Goal: Task Accomplishment & Management: Manage account settings

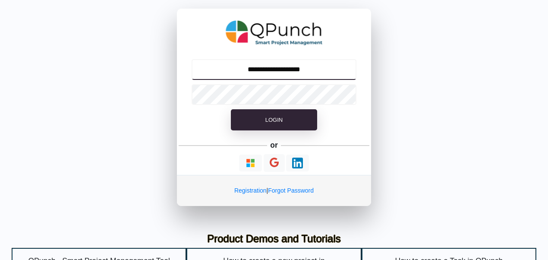
type input "**********"
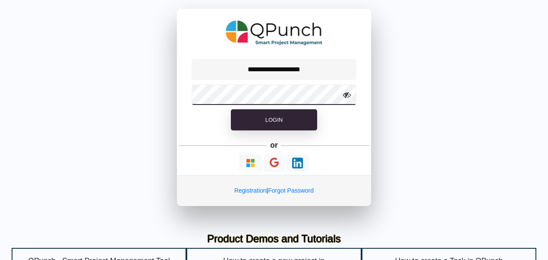
click at [231, 109] on button "Login" at bounding box center [274, 120] width 86 height 22
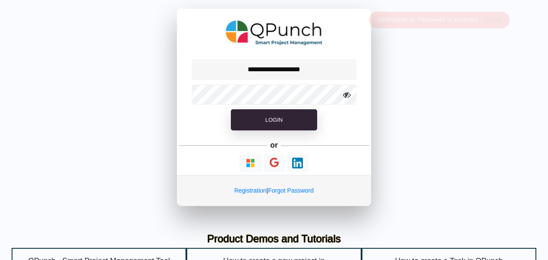
click at [348, 96] on icon at bounding box center [347, 95] width 8 height 8
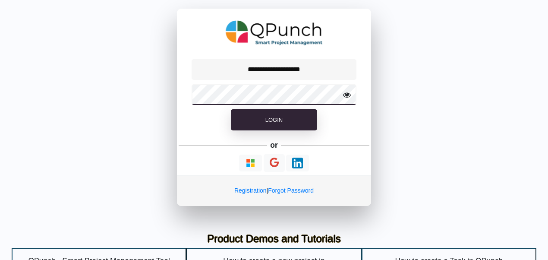
click at [231, 109] on button "Login" at bounding box center [274, 120] width 86 height 22
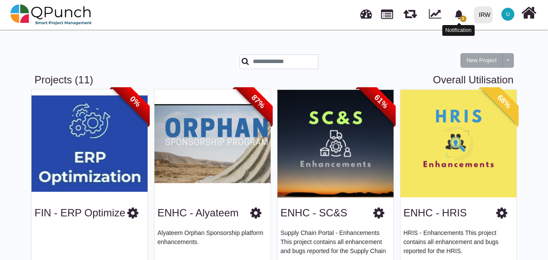
click at [461, 13] on icon "bell fill" at bounding box center [459, 14] width 8 height 9
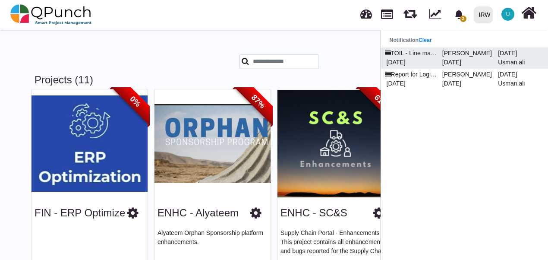
click at [415, 58] on p "[DATE]" at bounding box center [411, 62] width 56 height 9
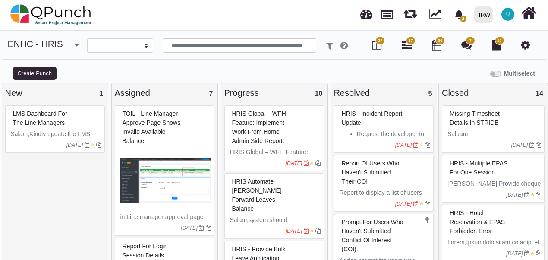
select select
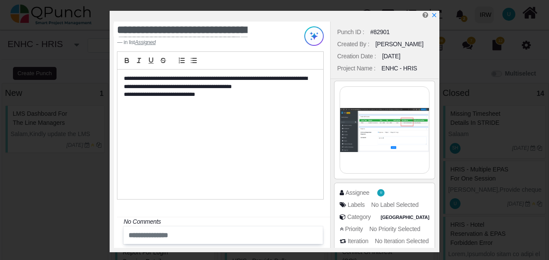
click at [263, 143] on div "**********" at bounding box center [220, 135] width 206 height 130
click at [436, 19] on icon "x" at bounding box center [434, 15] width 7 height 7
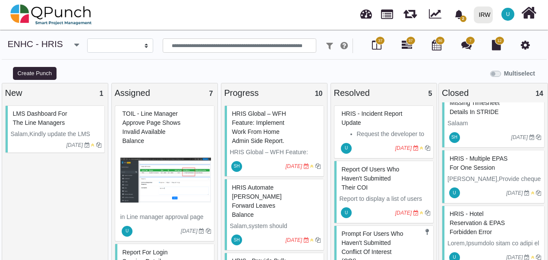
scroll to position [9, 0]
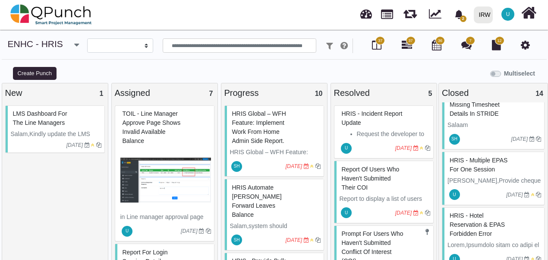
click at [74, 46] on icon "button" at bounding box center [76, 45] width 5 height 9
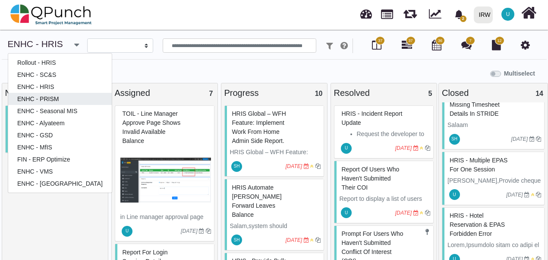
click at [42, 96] on link "ENHC - PRISM" at bounding box center [60, 99] width 104 height 12
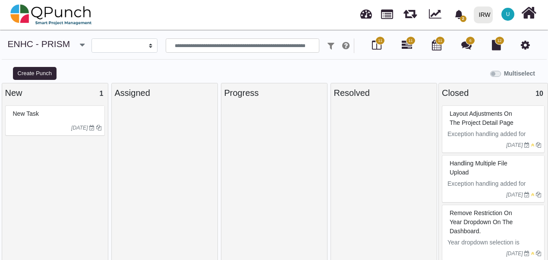
select select
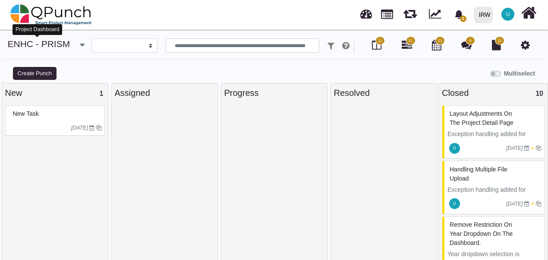
click at [51, 44] on link "ENHC - PRISM" at bounding box center [39, 44] width 63 height 10
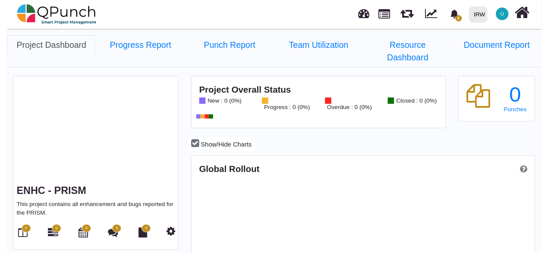
scroll to position [153, 350]
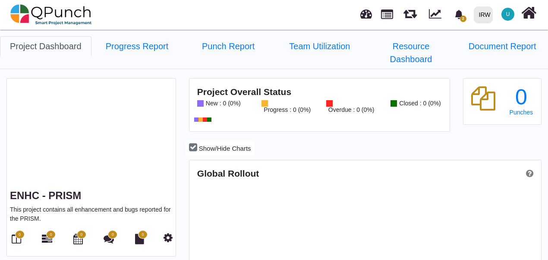
click at [82, 46] on link "Project Dashboard" at bounding box center [46, 46] width 92 height 20
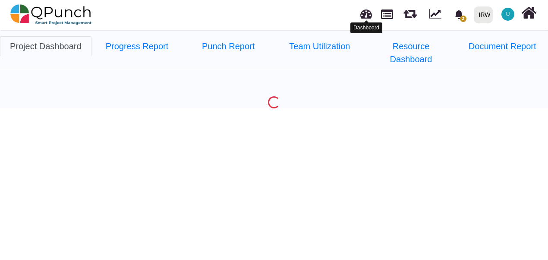
click at [370, 13] on link at bounding box center [367, 13] width 12 height 14
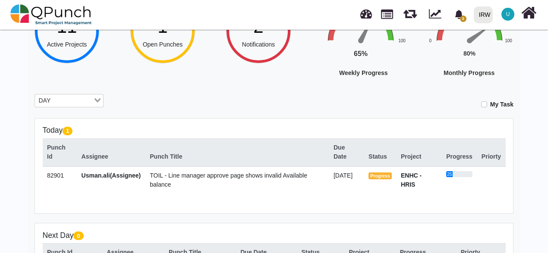
scroll to position [92, 0]
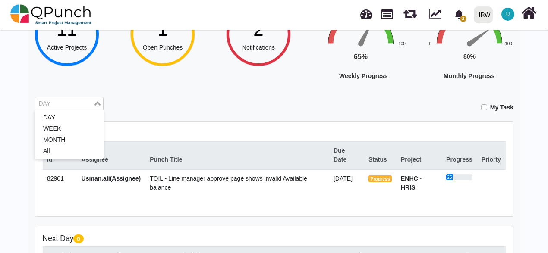
click at [84, 100] on input "Search for option" at bounding box center [64, 103] width 57 height 9
click at [56, 141] on li "MONTH" at bounding box center [69, 140] width 69 height 11
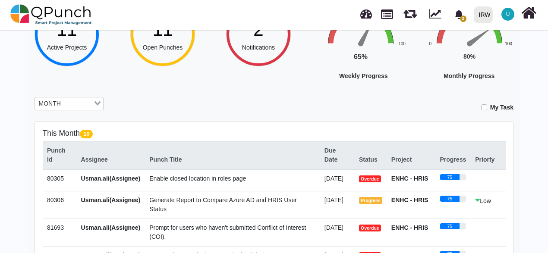
drag, startPoint x: 548, startPoint y: 61, endPoint x: 549, endPoint y: 89, distance: 28.1
click at [548, 89] on html "2 Notification Clear TOIL - Line manager approve page shows invali [PERSON_NAME…" at bounding box center [274, 34] width 548 height 253
click at [506, 199] on div "This Month 10 Punch Id Assignee Punch Title Due Date Status Project Progress Pr…" at bounding box center [274, 206] width 478 height 169
click at [532, 141] on div "Hey [PERSON_NAME].[PERSON_NAME]! Welcome back, let's do the best [DATE]! 11 Act…" at bounding box center [274, 201] width 548 height 530
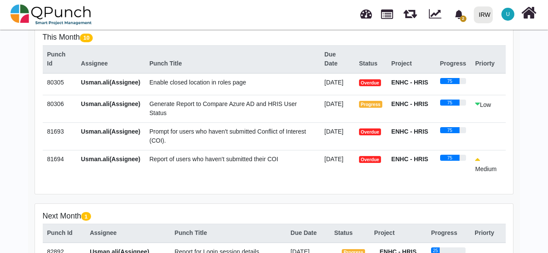
scroll to position [195, 0]
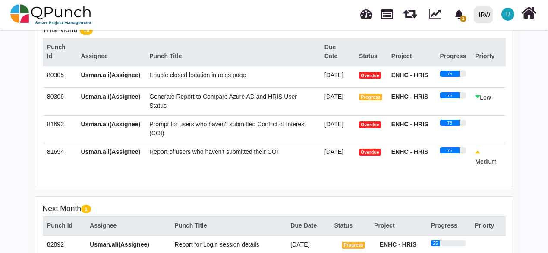
click at [489, 87] on td at bounding box center [488, 77] width 35 height 22
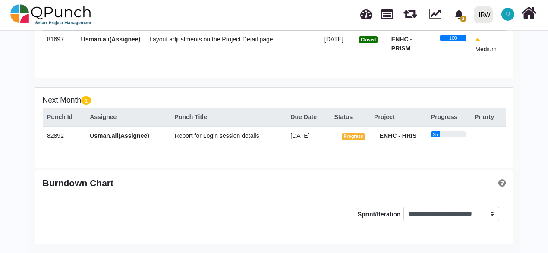
scroll to position [304, 0]
drag, startPoint x: 63, startPoint y: 137, endPoint x: 46, endPoint y: 137, distance: 16.8
click at [46, 137] on td "82892" at bounding box center [64, 138] width 43 height 22
copy span "82892"
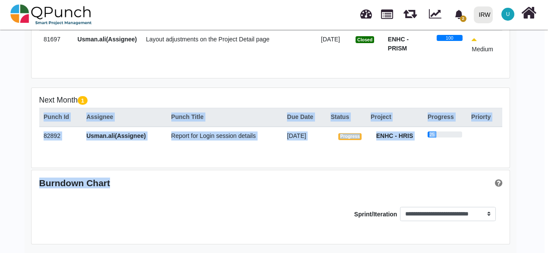
drag, startPoint x: 548, startPoint y: 171, endPoint x: 550, endPoint y: 148, distance: 23.8
click at [231, 179] on div "Burndown Chart" at bounding box center [155, 183] width 232 height 11
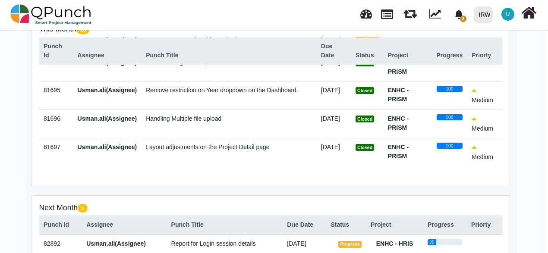
scroll to position [183, 3]
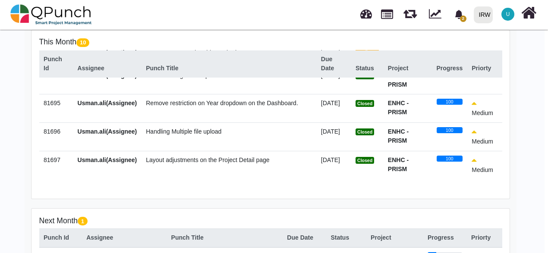
click at [417, 137] on div "ENHC - PRISM" at bounding box center [408, 136] width 40 height 18
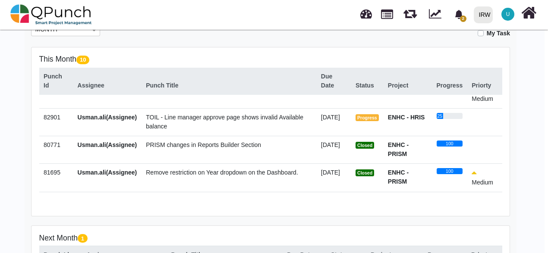
scroll to position [104, 0]
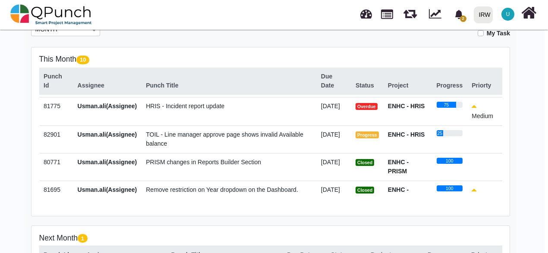
click at [148, 147] on span "TOIL - Line manager approve page shows invalid Available balance" at bounding box center [225, 139] width 158 height 16
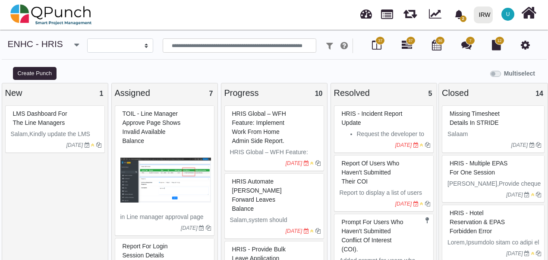
select select
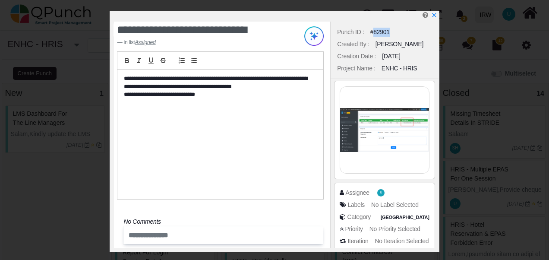
drag, startPoint x: 390, startPoint y: 32, endPoint x: 372, endPoint y: 32, distance: 17.7
click at [372, 32] on div "Punch ID : #82901" at bounding box center [384, 32] width 99 height 12
click at [374, 32] on div "#82901" at bounding box center [379, 32] width 19 height 9
drag, startPoint x: 372, startPoint y: 32, endPoint x: 400, endPoint y: 31, distance: 27.6
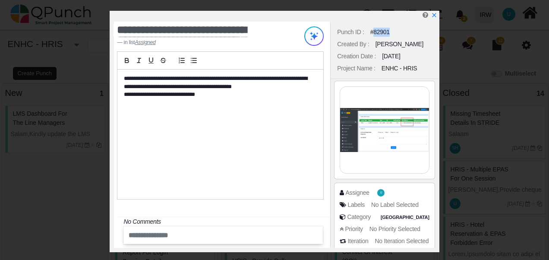
click at [400, 31] on div "Punch ID : #82901" at bounding box center [384, 32] width 99 height 12
drag, startPoint x: 400, startPoint y: 31, endPoint x: 394, endPoint y: 33, distance: 6.3
click at [394, 33] on div "Punch ID : #82901" at bounding box center [384, 32] width 99 height 12
click at [433, 15] on icon "x" at bounding box center [433, 15] width 5 height 5
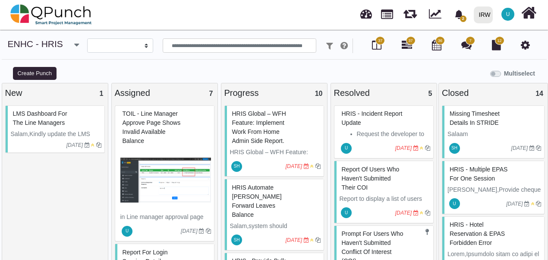
click at [139, 131] on span "TOIL - Line manager approve page shows invalid Available balance" at bounding box center [152, 127] width 58 height 34
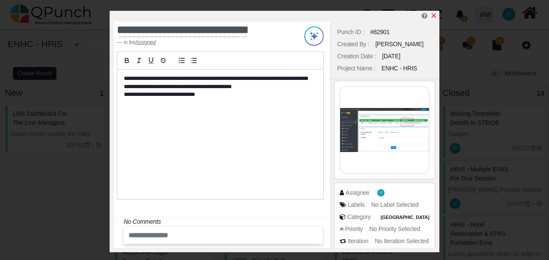
click at [433, 16] on icon "x" at bounding box center [434, 15] width 7 height 7
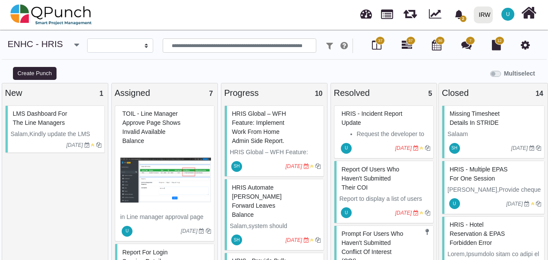
click at [148, 130] on span "TOIL - Line manager approve page shows invalid Available balance" at bounding box center [152, 127] width 58 height 34
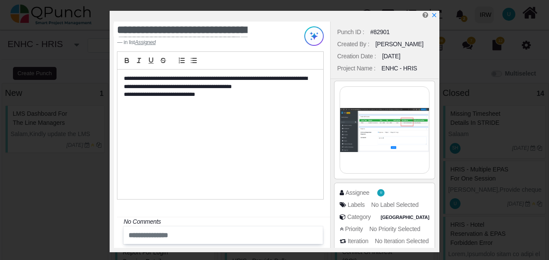
click at [257, 119] on div "**********" at bounding box center [220, 135] width 206 height 130
click at [435, 16] on icon "x" at bounding box center [434, 15] width 7 height 7
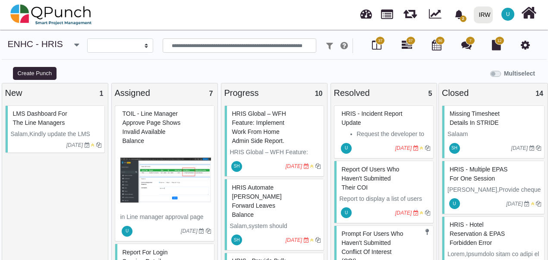
click at [548, 112] on html "2 Notification Clear TOIL - Line manager approve page shows invali [PERSON_NAME…" at bounding box center [274, 130] width 548 height 260
click at [413, 72] on div "Multiselect" at bounding box center [343, 73] width 412 height 14
click at [144, 129] on span "TOIL - Line manager approve page shows invalid Available balance" at bounding box center [152, 127] width 58 height 34
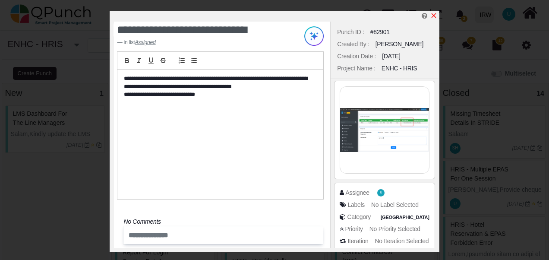
click at [435, 15] on icon "x" at bounding box center [433, 15] width 5 height 5
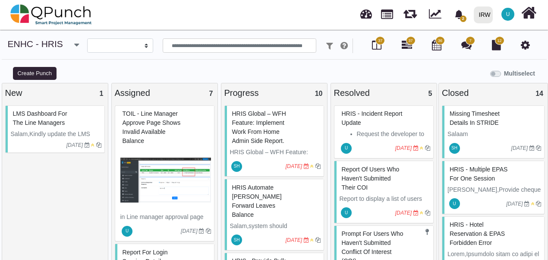
click at [163, 184] on img at bounding box center [165, 180] width 91 height 65
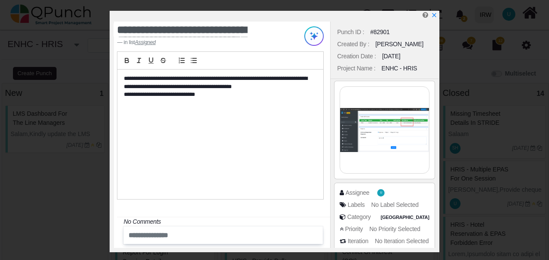
click at [437, 127] on div at bounding box center [385, 130] width 108 height 102
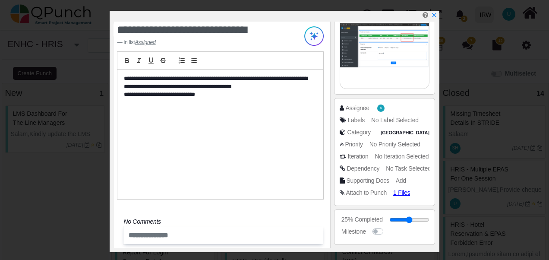
scroll to position [101, 0]
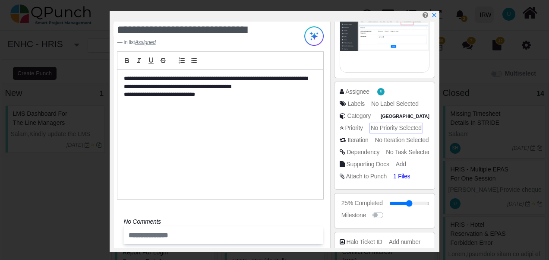
click at [400, 130] on span "No Priority Selected" at bounding box center [396, 127] width 51 height 7
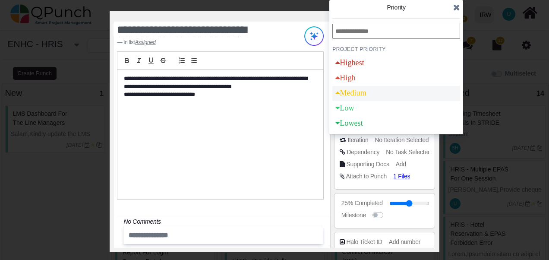
click at [368, 98] on div "Medium" at bounding box center [350, 93] width 37 height 15
click at [459, 9] on icon at bounding box center [456, 7] width 7 height 9
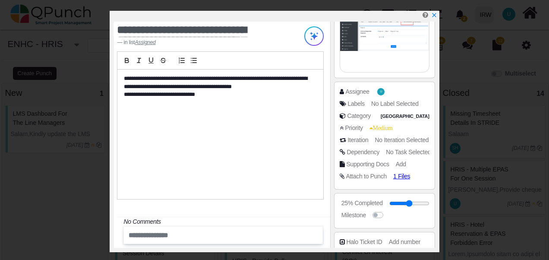
click at [439, 177] on div "**********" at bounding box center [274, 131] width 329 height 241
drag, startPoint x: 438, startPoint y: 158, endPoint x: 437, endPoint y: 146, distance: 12.6
click at [437, 146] on div "Punch ID : #82901 Created By : [PERSON_NAME] Creation Date : [DATE] Project Nam…" at bounding box center [384, 135] width 108 height 226
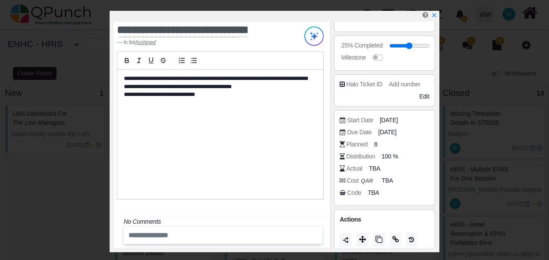
scroll to position [262, 0]
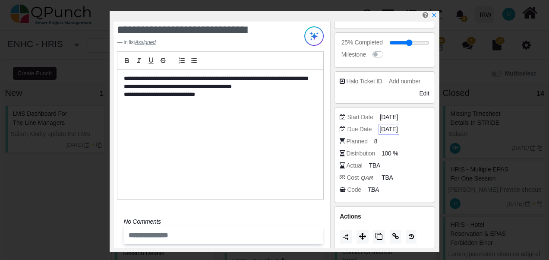
click at [389, 125] on span "[DATE]" at bounding box center [389, 129] width 18 height 9
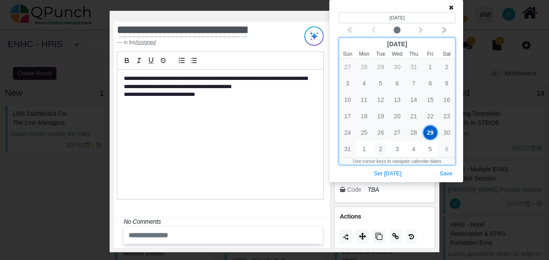
click at [382, 149] on span "2" at bounding box center [381, 149] width 14 height 14
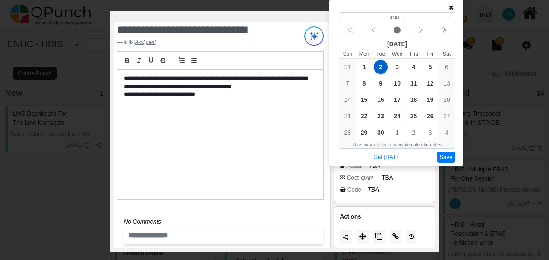
click at [450, 158] on button "Save" at bounding box center [446, 158] width 19 height 12
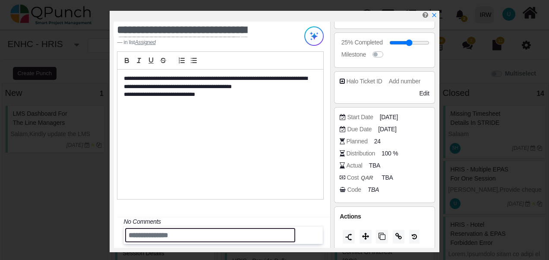
click at [146, 228] on input "text" at bounding box center [210, 235] width 170 height 14
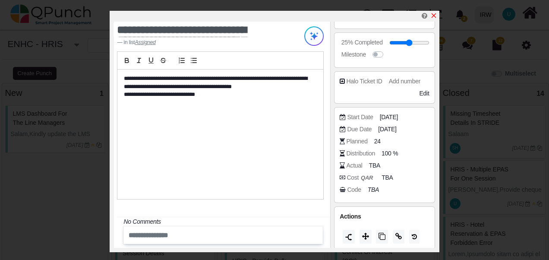
click at [433, 16] on icon "x" at bounding box center [433, 15] width 5 height 5
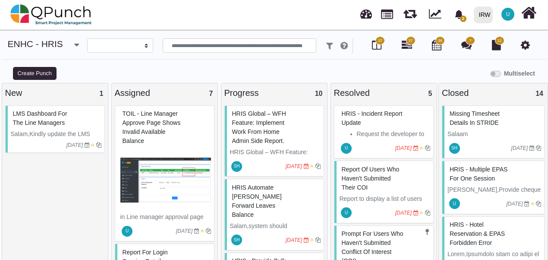
click at [361, 183] on span "Report of users who haven't submitted their COI" at bounding box center [371, 178] width 58 height 25
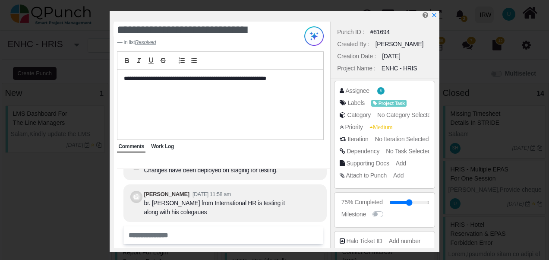
click at [326, 181] on div "Usman.ali [DATE] 01:42 pm Work has been initiated and is currently in progress.…" at bounding box center [225, 198] width 216 height 60
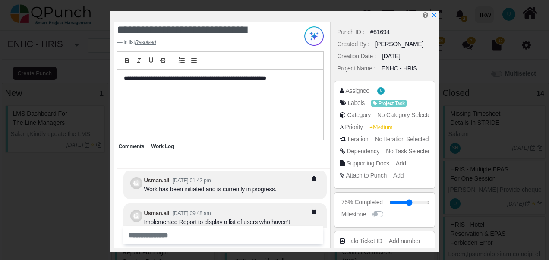
scroll to position [-96, 0]
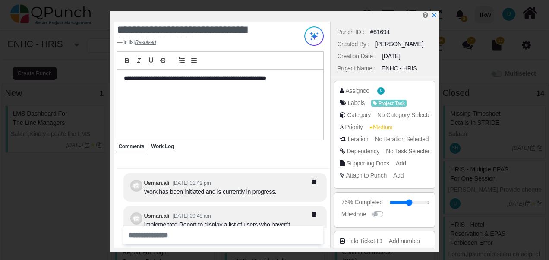
click at [203, 195] on div "Work has been initiated and is currently in progress." at bounding box center [210, 191] width 133 height 9
copy div "Work has been initiated and is currently in progress."
click at [436, 15] on icon "x" at bounding box center [434, 15] width 7 height 7
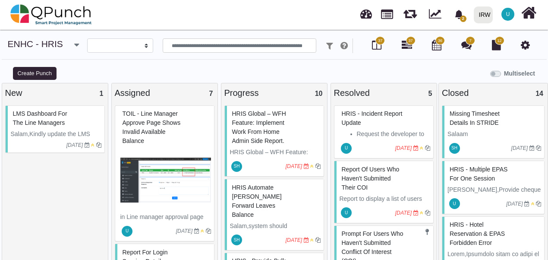
click at [144, 122] on span "TOIL - Line manager approve page shows invalid Available balance" at bounding box center [152, 127] width 58 height 34
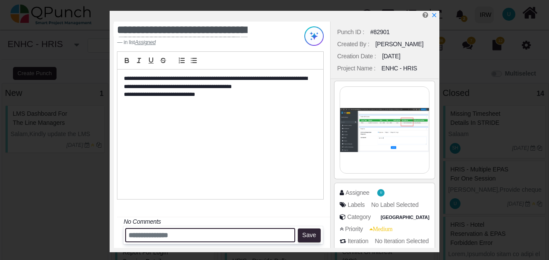
click at [186, 236] on input "text" at bounding box center [210, 235] width 170 height 14
paste input "**********"
type input "**********"
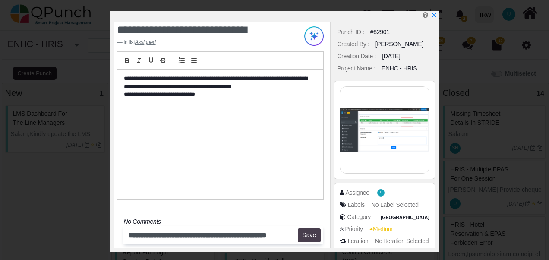
click at [310, 236] on button "Save" at bounding box center [309, 235] width 23 height 14
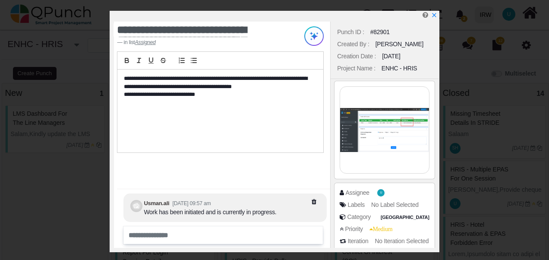
click at [436, 128] on div at bounding box center [385, 130] width 108 height 102
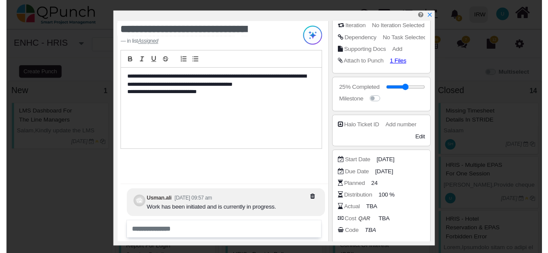
scroll to position [263, 0]
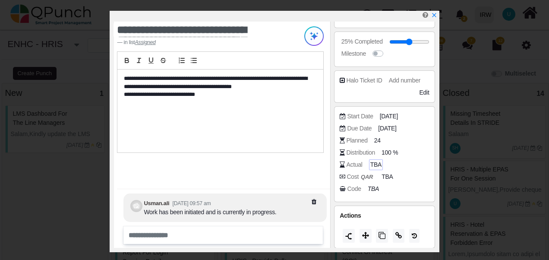
click at [375, 165] on span "TBA" at bounding box center [375, 164] width 11 height 9
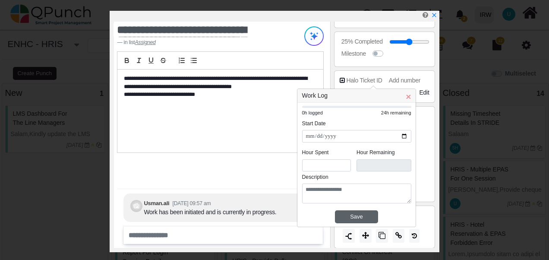
click at [355, 215] on div "Save" at bounding box center [356, 216] width 39 height 9
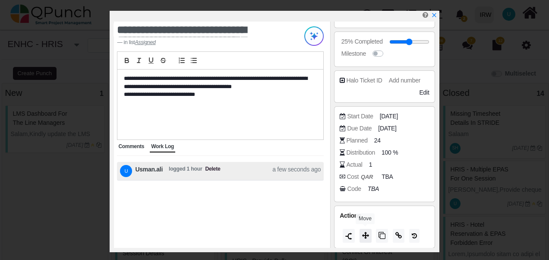
click at [364, 238] on button at bounding box center [366, 236] width 12 height 14
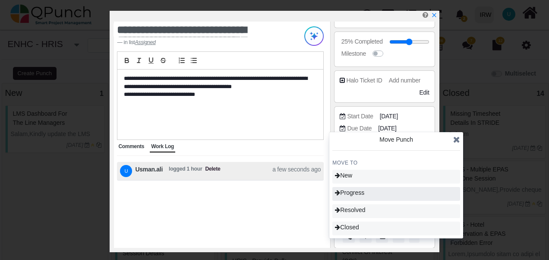
click at [361, 192] on span "Progress" at bounding box center [349, 192] width 29 height 7
type input "**"
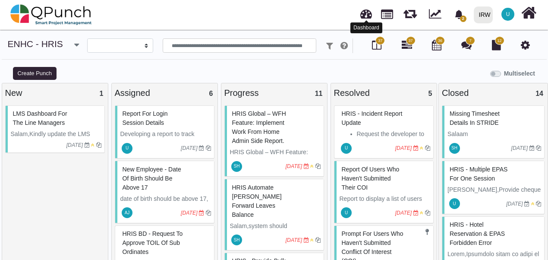
click at [365, 14] on link at bounding box center [367, 13] width 12 height 14
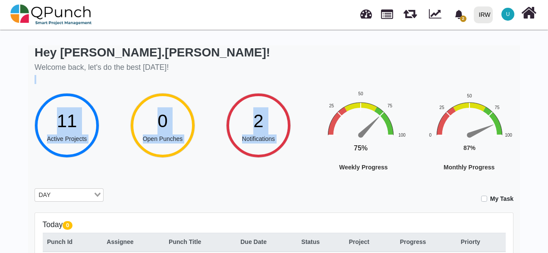
scroll to position [0, 3]
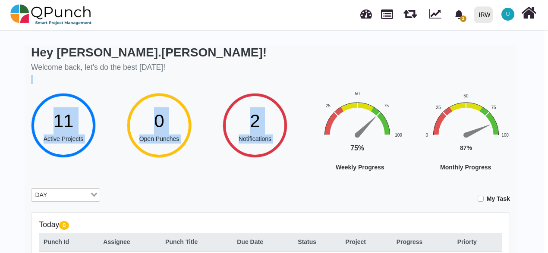
drag, startPoint x: 548, startPoint y: 82, endPoint x: 524, endPoint y: 84, distance: 23.4
click at [524, 84] on div "**********" at bounding box center [271, 227] width 548 height 399
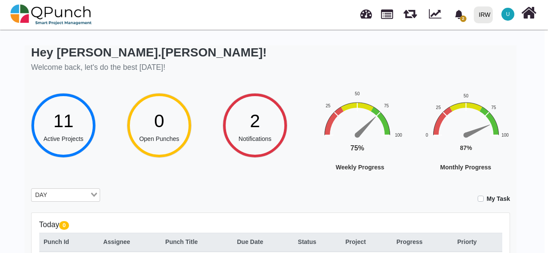
click at [171, 171] on div "**********" at bounding box center [271, 235] width 492 height 381
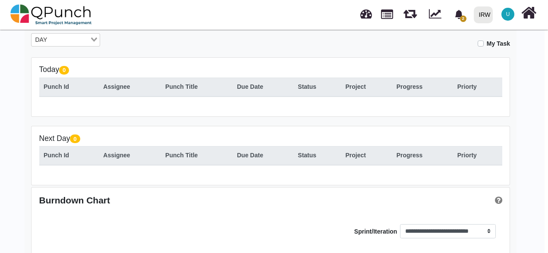
scroll to position [121, 3]
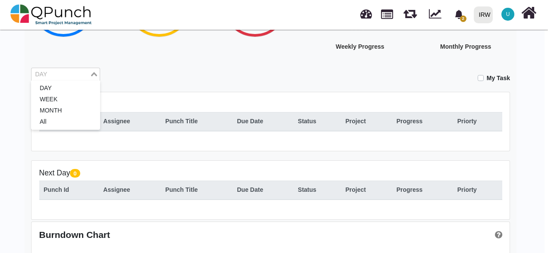
click at [79, 77] on input "Search for option" at bounding box center [60, 74] width 57 height 9
click at [55, 109] on li "MONTH" at bounding box center [65, 110] width 69 height 11
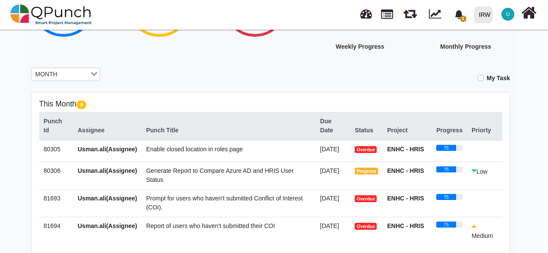
click at [261, 60] on div "Hey [PERSON_NAME].[PERSON_NAME]! Welcome back, let's do the best [DATE]! 11 Act…" at bounding box center [271, 213] width 492 height 578
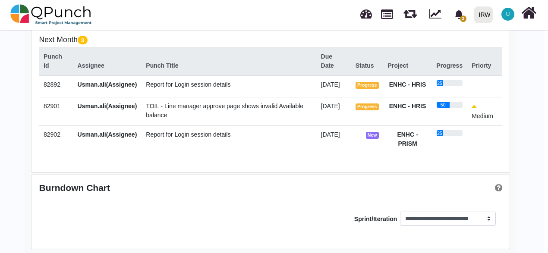
scroll to position [375, 3]
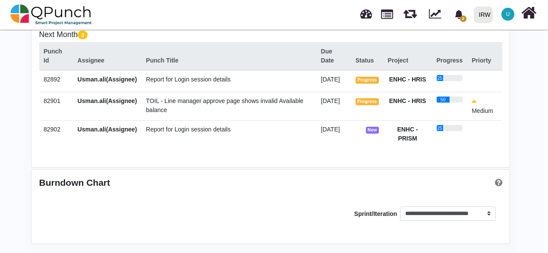
click at [164, 131] on span "Report for Login session details" at bounding box center [188, 129] width 85 height 7
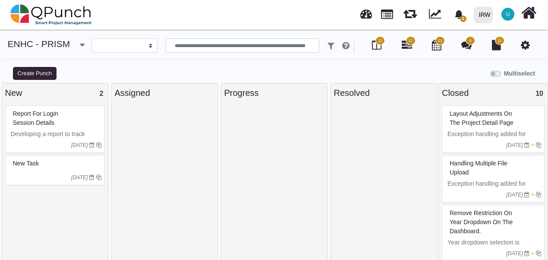
select select
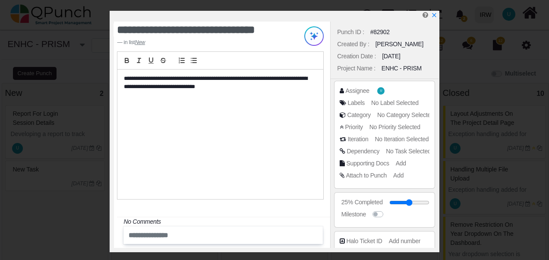
click at [263, 114] on div "**********" at bounding box center [220, 135] width 206 height 130
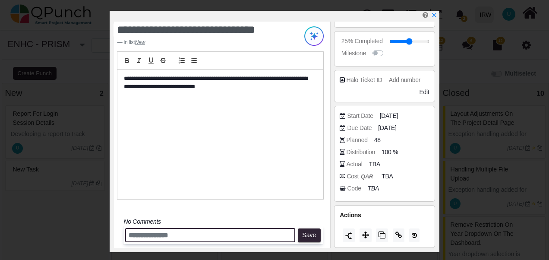
click at [134, 239] on input "text" at bounding box center [210, 235] width 170 height 14
paste input "*****"
type input "*****"
drag, startPoint x: 158, startPoint y: 236, endPoint x: 109, endPoint y: 237, distance: 49.3
click at [109, 237] on div "**********" at bounding box center [274, 130] width 549 height 260
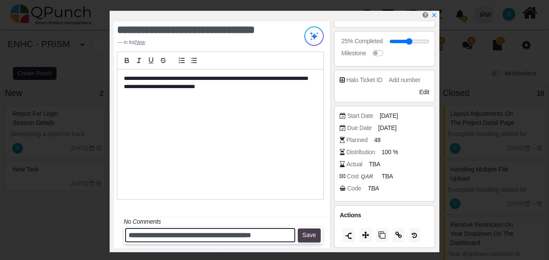
type input "**********"
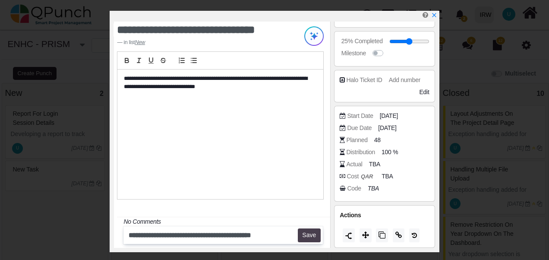
click at [309, 233] on button "Save" at bounding box center [309, 235] width 23 height 14
click at [396, 127] on span "[DATE]" at bounding box center [389, 127] width 18 height 9
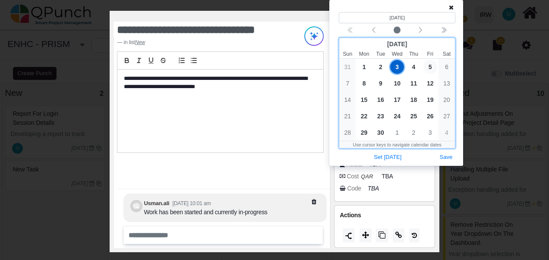
click at [432, 66] on span "5" at bounding box center [431, 67] width 14 height 14
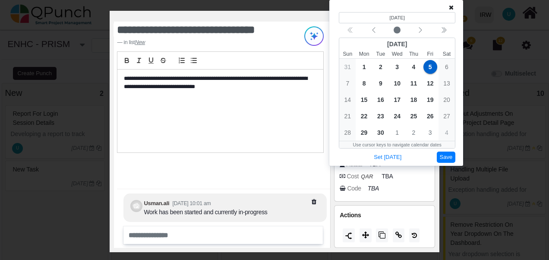
click at [445, 155] on button "Save" at bounding box center [446, 158] width 19 height 12
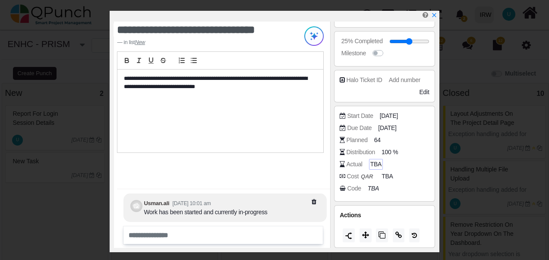
click at [371, 163] on span "TBA" at bounding box center [375, 164] width 11 height 9
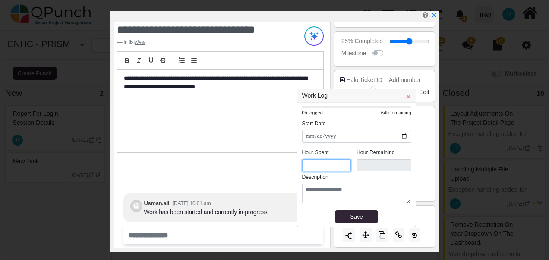
drag, startPoint x: 324, startPoint y: 165, endPoint x: 296, endPoint y: 164, distance: 28.5
click at [296, 164] on body "2 Notification Clear TOIL - Line manager approve page shows invali [PERSON_NAME…" at bounding box center [274, 130] width 549 height 260
drag, startPoint x: 318, startPoint y: 166, endPoint x: 306, endPoint y: 166, distance: 12.1
click at [306, 166] on input "*" at bounding box center [326, 165] width 49 height 13
type input "*"
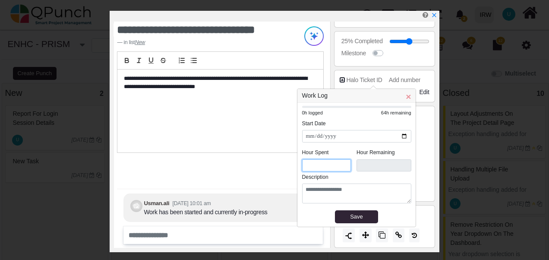
type input "****"
type input "*"
click at [359, 215] on div "Save" at bounding box center [356, 216] width 39 height 9
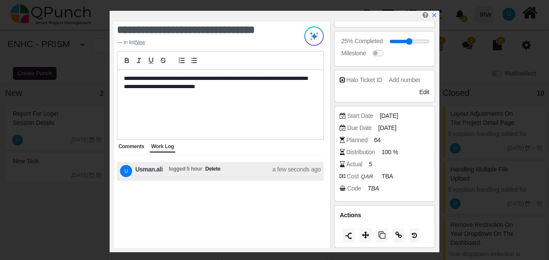
click at [130, 146] on span "Comments" at bounding box center [131, 146] width 26 height 6
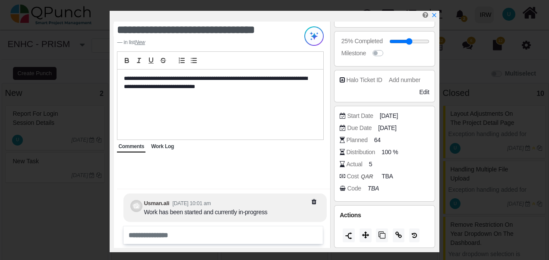
click at [158, 149] on span "Work Log" at bounding box center [162, 146] width 23 height 6
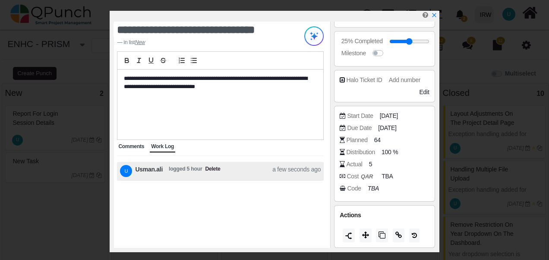
click at [131, 146] on span "Comments" at bounding box center [131, 146] width 26 height 6
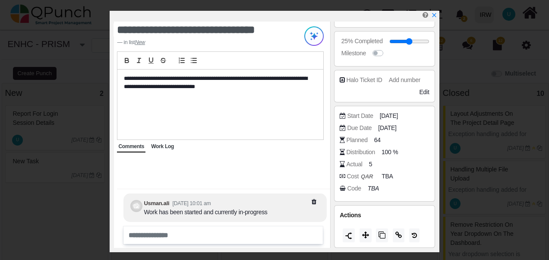
click at [158, 148] on span "Work Log" at bounding box center [162, 146] width 23 height 6
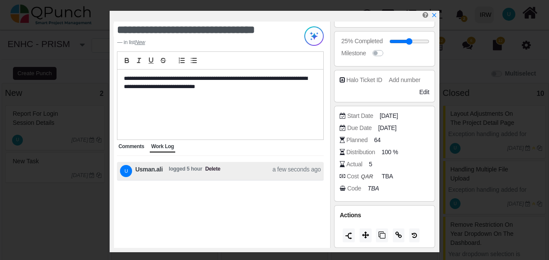
click at [129, 144] on span "Comments" at bounding box center [131, 146] width 26 height 6
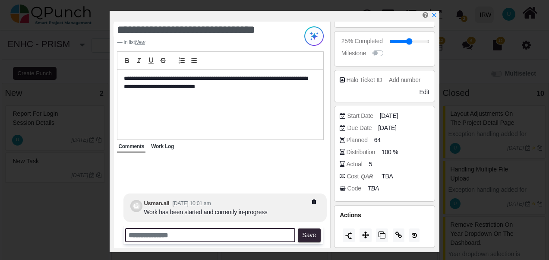
click at [197, 232] on input "text" at bounding box center [210, 235] width 170 height 14
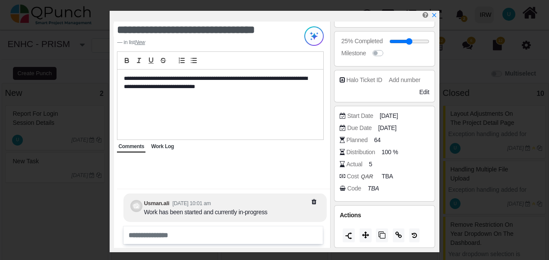
click at [118, 192] on div "Usman.ali [DATE] 10:01 am Work has been started and currently in-progress" at bounding box center [225, 209] width 216 height 40
click at [161, 145] on span "Work Log" at bounding box center [162, 146] width 23 height 6
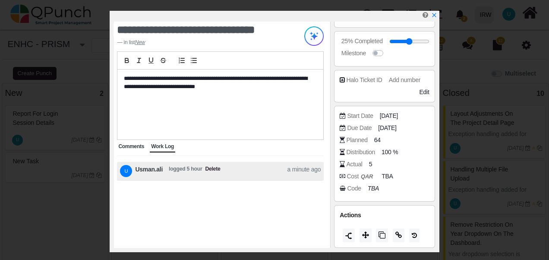
click at [130, 146] on span "Comments" at bounding box center [131, 146] width 26 height 6
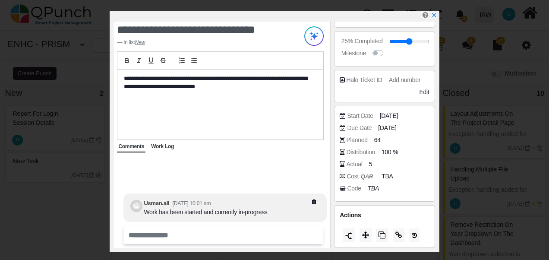
click at [116, 215] on div "**********" at bounding box center [222, 135] width 216 height 226
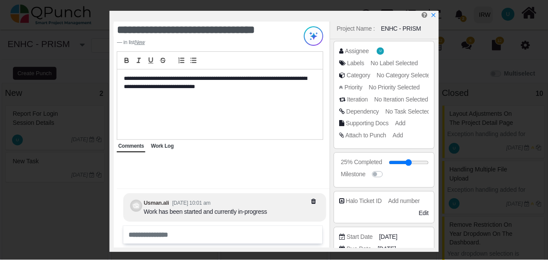
scroll to position [38, 0]
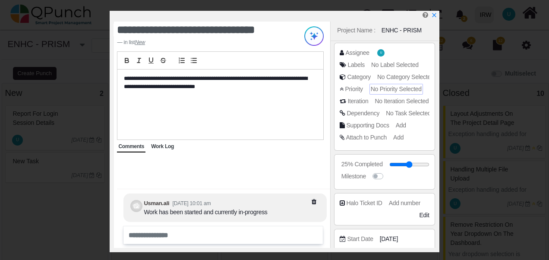
click at [393, 91] on span "No Priority Selected" at bounding box center [396, 88] width 51 height 7
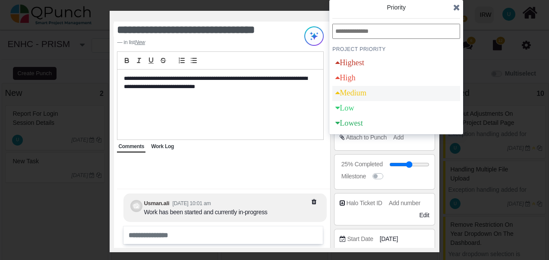
click at [356, 92] on div "Medium" at bounding box center [351, 93] width 31 height 8
click at [456, 7] on icon at bounding box center [456, 7] width 7 height 9
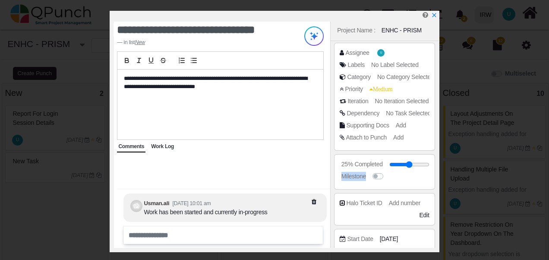
drag, startPoint x: 438, startPoint y: 154, endPoint x: 435, endPoint y: 180, distance: 26.1
click at [435, 180] on div "Punch ID : #82902 Created By : [PERSON_NAME] Creation Date : [DATE] Project Nam…" at bounding box center [384, 135] width 108 height 226
click at [433, 16] on icon "x" at bounding box center [433, 15] width 5 height 5
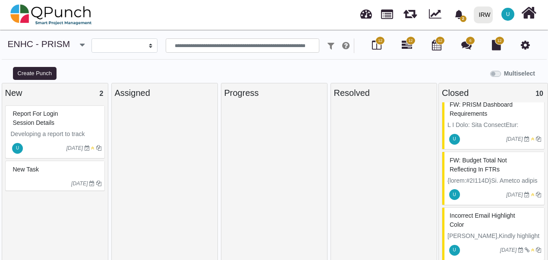
scroll to position [364, 0]
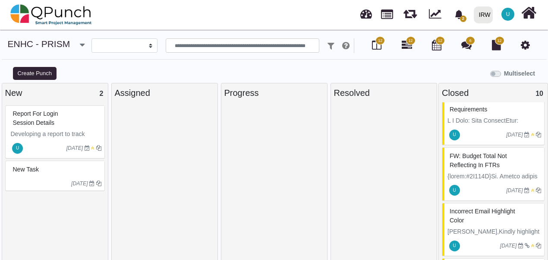
click at [68, 123] on div "Report for Login session details" at bounding box center [56, 118] width 91 height 22
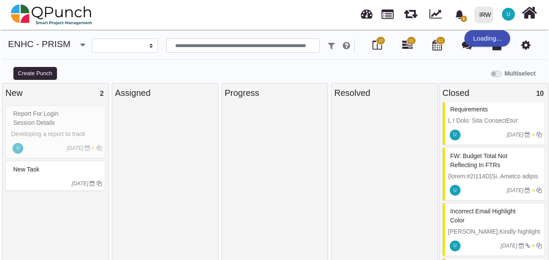
scroll to position [346, 0]
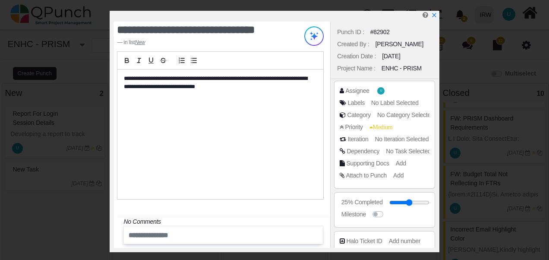
click at [437, 179] on div "Assignee U Labels No Label Selected Category No Category Selected Priority Medi…" at bounding box center [385, 134] width 108 height 111
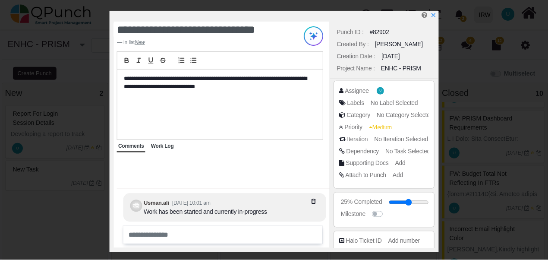
scroll to position [161, 0]
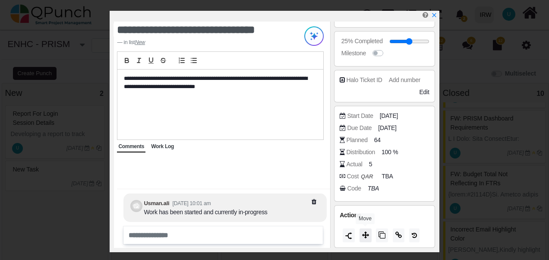
click at [363, 235] on icon at bounding box center [365, 234] width 7 height 7
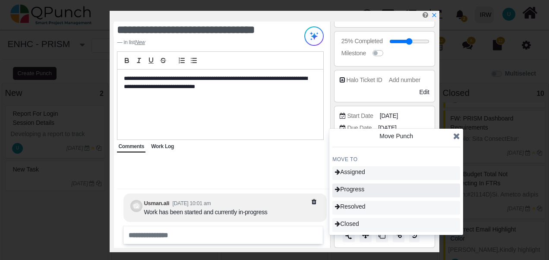
click at [364, 191] on span "Progress" at bounding box center [349, 189] width 29 height 7
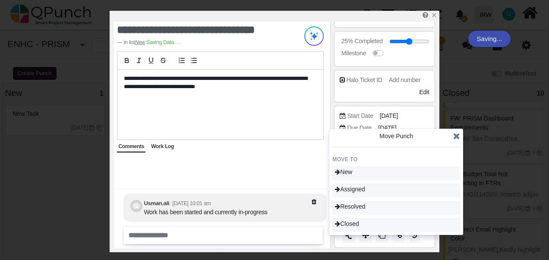
type input "**"
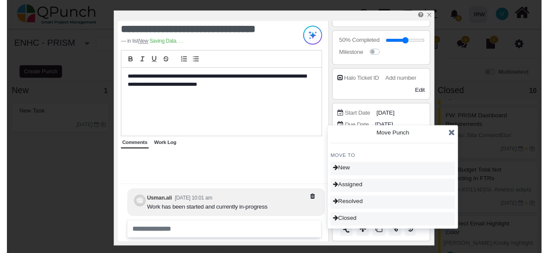
scroll to position [364, 0]
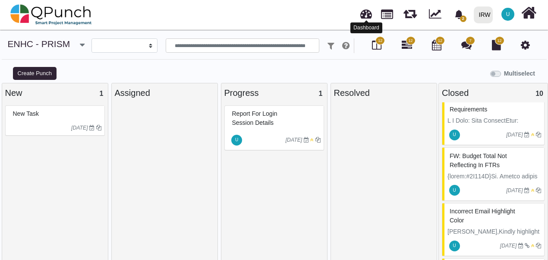
click at [368, 17] on link at bounding box center [367, 13] width 12 height 14
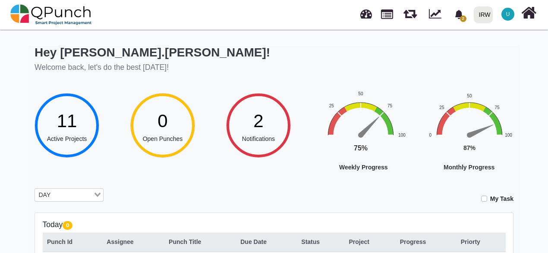
scroll to position [0, 3]
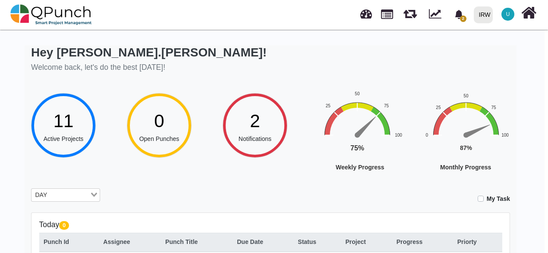
drag, startPoint x: 548, startPoint y: 57, endPoint x: 336, endPoint y: 50, distance: 211.7
click at [336, 50] on div "**********" at bounding box center [271, 227] width 548 height 399
click at [336, 50] on div "Hey [PERSON_NAME].[PERSON_NAME]! Welcome back, let's do the best [DATE]!" at bounding box center [270, 60] width 479 height 30
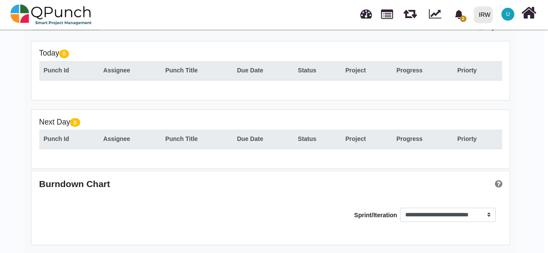
scroll to position [173, 3]
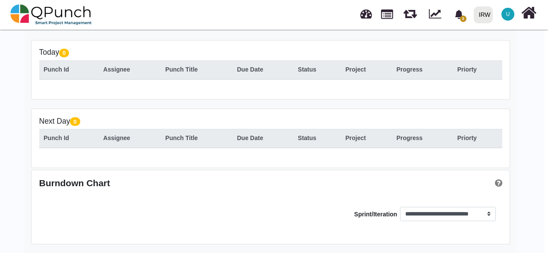
click at [530, 96] on div "**********" at bounding box center [271, 54] width 548 height 399
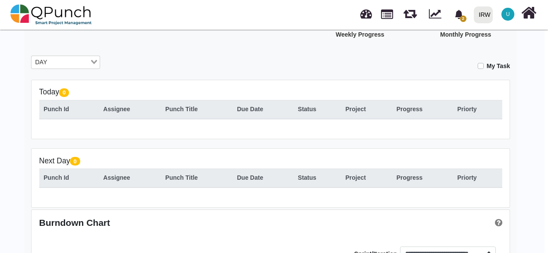
scroll to position [121, 3]
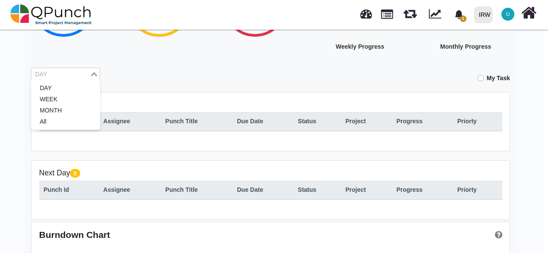
click at [78, 69] on div "DAY" at bounding box center [61, 73] width 58 height 11
click at [54, 101] on li "WEEK" at bounding box center [65, 99] width 69 height 11
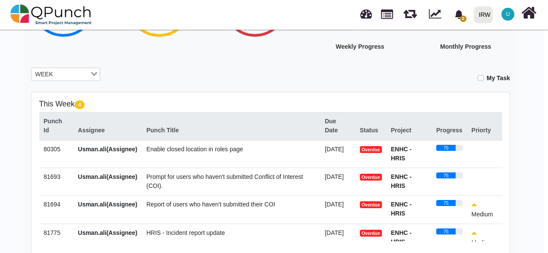
click at [165, 149] on span "Enable closed location in roles page" at bounding box center [194, 149] width 97 height 7
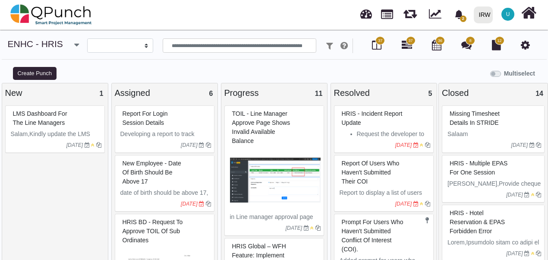
select select
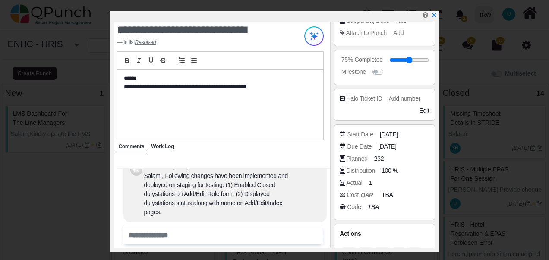
scroll to position [144, 0]
click at [398, 142] on span "[DATE]" at bounding box center [389, 145] width 18 height 9
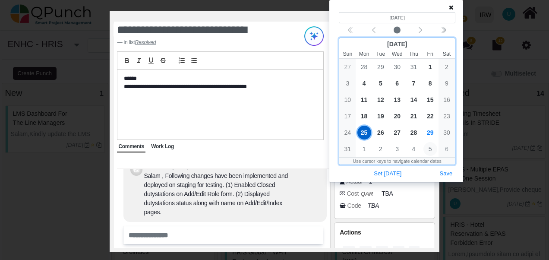
click at [431, 151] on span "5" at bounding box center [431, 149] width 14 height 14
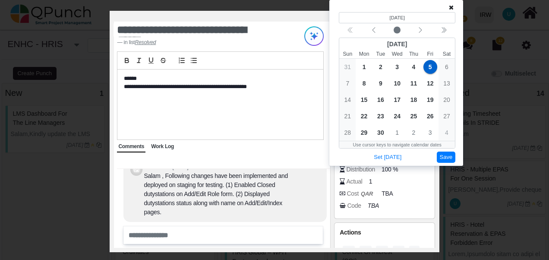
click at [449, 156] on button "Save" at bounding box center [446, 158] width 19 height 12
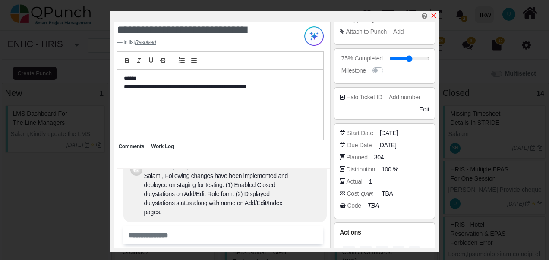
click at [433, 13] on icon "x" at bounding box center [434, 15] width 7 height 7
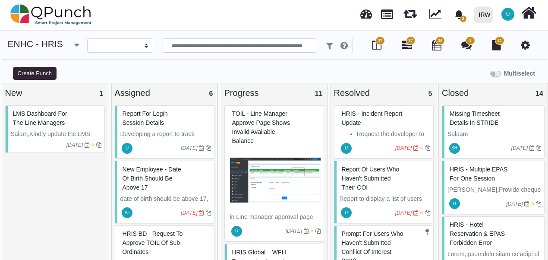
click at [375, 121] on span "HRIS - Incident report update" at bounding box center [372, 118] width 61 height 16
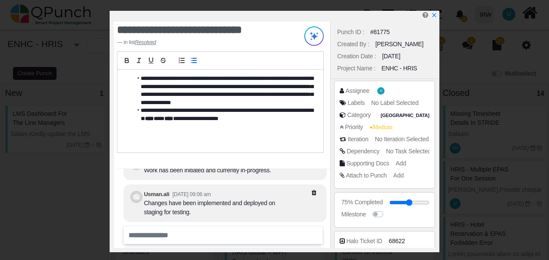
click at [438, 158] on div "Punch ID : #81775 Created By : [PERSON_NAME] Creation Date : [DATE] Project Nam…" at bounding box center [384, 135] width 108 height 226
click at [437, 159] on div "Assignee U Labels No Label Selected Category [GEOGRAPHIC_DATA] Priority Medium …" at bounding box center [385, 134] width 108 height 111
click at [439, 159] on div "**********" at bounding box center [274, 131] width 329 height 241
drag, startPoint x: 437, startPoint y: 144, endPoint x: 438, endPoint y: 135, distance: 9.2
click at [438, 135] on div "Punch ID : #81775 Created By : [PERSON_NAME] Creation Date : [DATE] Project Nam…" at bounding box center [384, 135] width 108 height 226
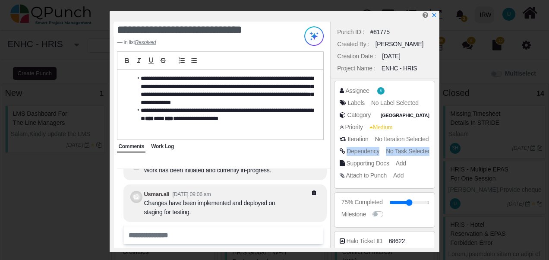
drag, startPoint x: 438, startPoint y: 135, endPoint x: 437, endPoint y: 158, distance: 22.9
click at [437, 158] on div "Punch ID : #81775 Created By : [PERSON_NAME] Creation Date : [DATE] Project Nam…" at bounding box center [384, 135] width 108 height 226
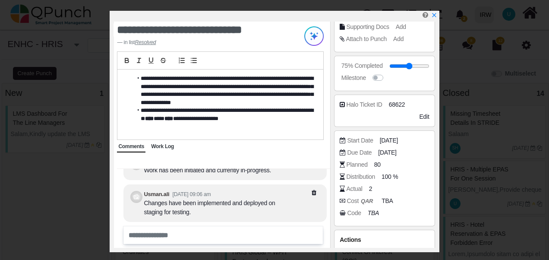
scroll to position [138, 0]
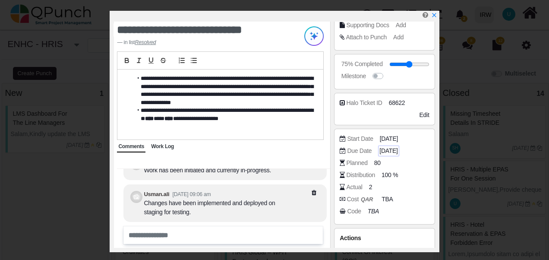
click at [393, 148] on span "[DATE]" at bounding box center [389, 150] width 18 height 9
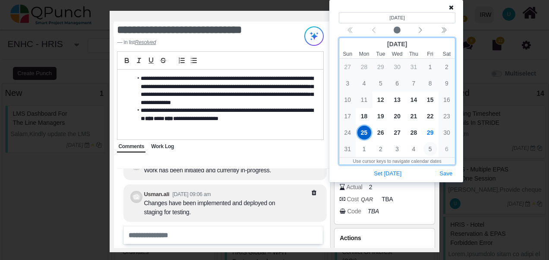
click at [430, 149] on span "5" at bounding box center [431, 149] width 14 height 14
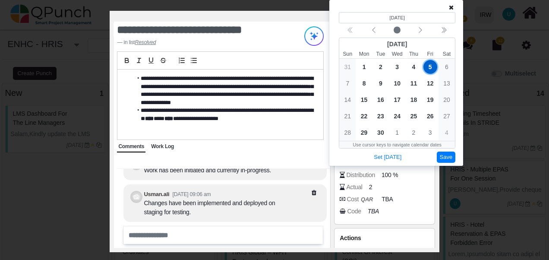
click at [450, 161] on button "Save" at bounding box center [446, 158] width 19 height 12
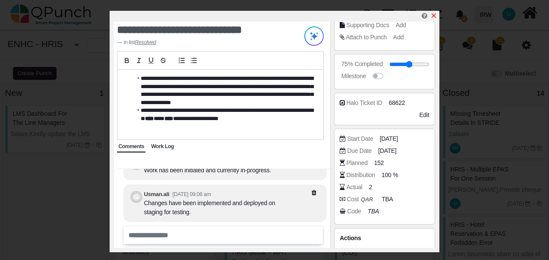
click at [434, 15] on icon "x" at bounding box center [434, 15] width 7 height 7
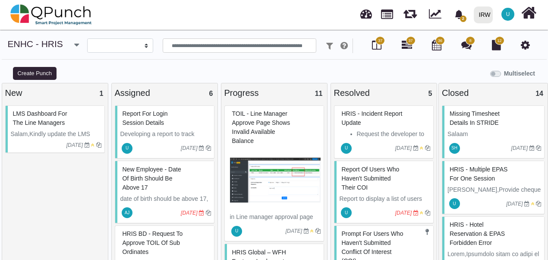
click at [362, 180] on span "Report of users who haven't submitted their COI" at bounding box center [371, 178] width 58 height 25
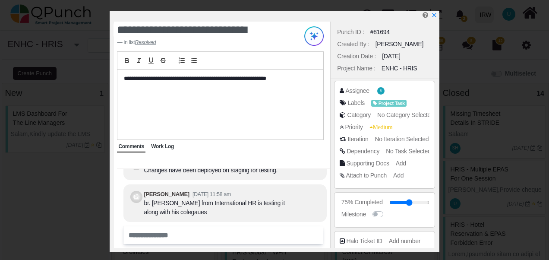
click at [436, 165] on div "Assignee U Labels Project Task Category No Category Selected Priority Medium It…" at bounding box center [385, 134] width 108 height 111
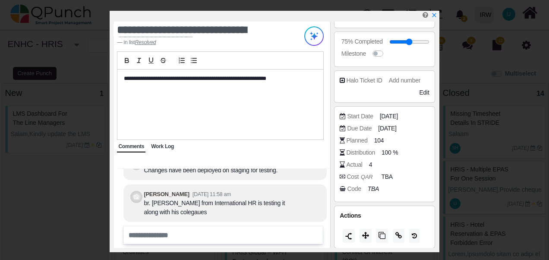
scroll to position [161, 0]
click at [398, 127] on span "[DATE]" at bounding box center [389, 127] width 18 height 9
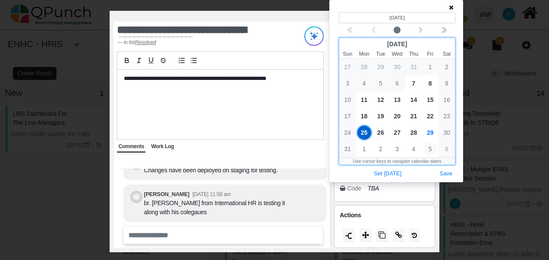
click at [434, 152] on span "5" at bounding box center [431, 149] width 14 height 14
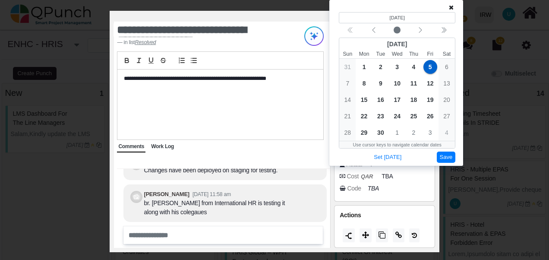
click at [448, 155] on button "Save" at bounding box center [446, 158] width 19 height 12
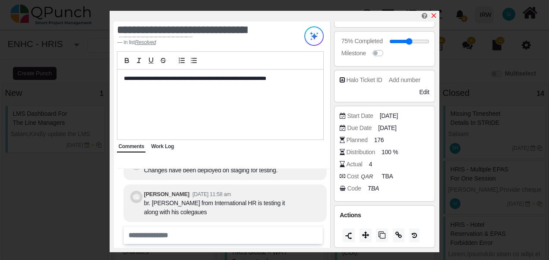
click at [434, 18] on icon "x" at bounding box center [434, 15] width 7 height 7
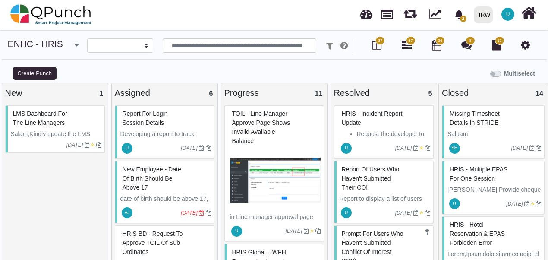
click at [358, 244] on span "prompt for users who haven't submitted Conflict of Interest (COI)." at bounding box center [373, 247] width 62 height 34
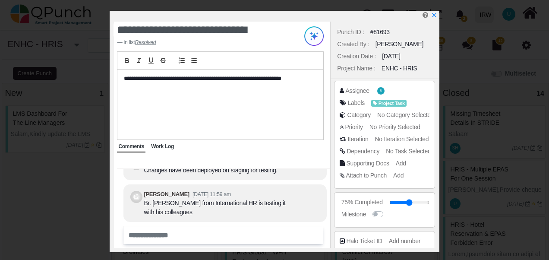
click at [435, 170] on div "Assignee U Labels Project Task Category No Category Selected Priority No Priori…" at bounding box center [385, 134] width 108 height 111
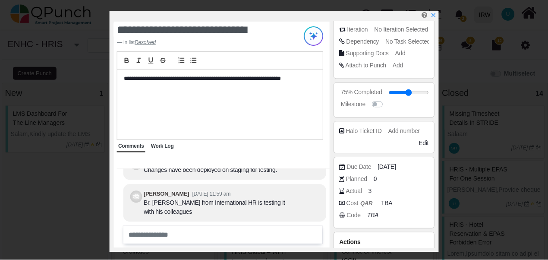
scroll to position [137, 0]
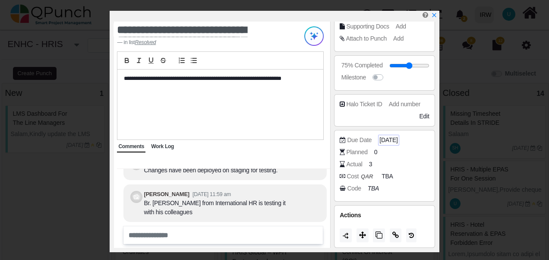
click at [391, 139] on span "[DATE]" at bounding box center [389, 140] width 18 height 9
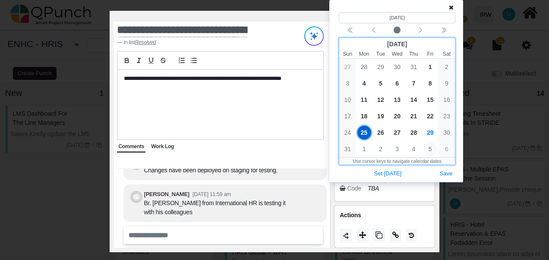
click at [431, 151] on span "5" at bounding box center [431, 149] width 14 height 14
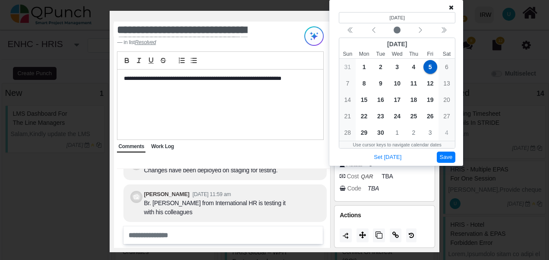
click at [451, 157] on button "Save" at bounding box center [446, 158] width 19 height 12
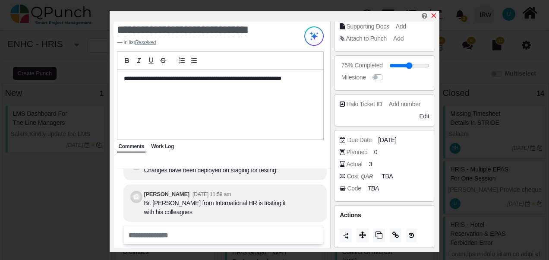
click at [434, 15] on icon "x" at bounding box center [434, 15] width 7 height 7
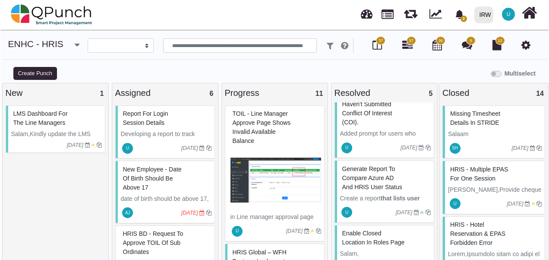
scroll to position [168, 0]
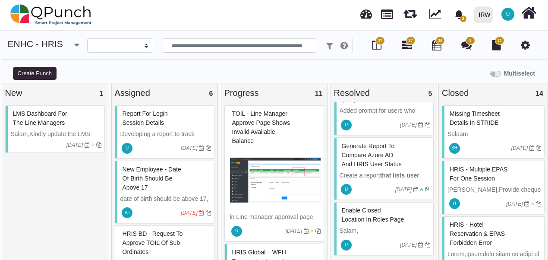
click at [362, 148] on span "Generate Report to Compare Azure AD and HRIS User Status" at bounding box center [372, 154] width 60 height 25
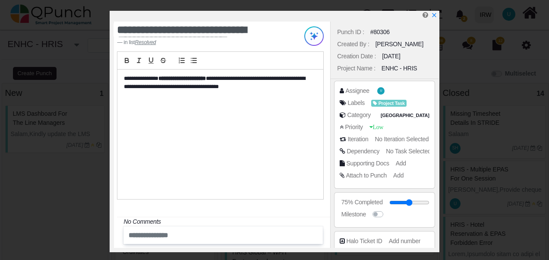
click at [437, 182] on div "Assignee U Labels Project Task Category [GEOGRAPHIC_DATA] Priority Low Iteratio…" at bounding box center [385, 134] width 108 height 111
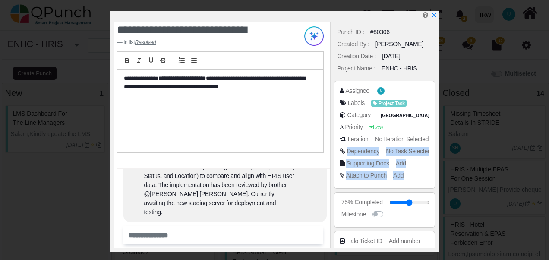
drag, startPoint x: 438, startPoint y: 143, endPoint x: 437, endPoint y: 173, distance: 29.4
click at [437, 173] on div "Punch ID : #80306 Created By : [PERSON_NAME] Creation Date : [DATE] Project Nam…" at bounding box center [384, 135] width 108 height 226
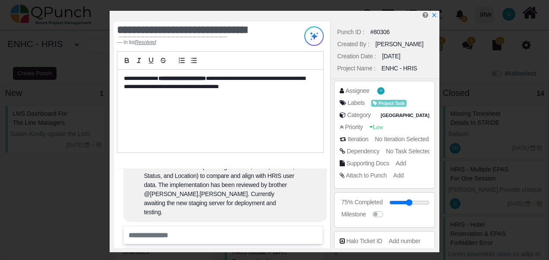
click at [437, 173] on div "Assignee U Labels Project Task Category [GEOGRAPHIC_DATA] Priority Low Iteratio…" at bounding box center [385, 134] width 108 height 111
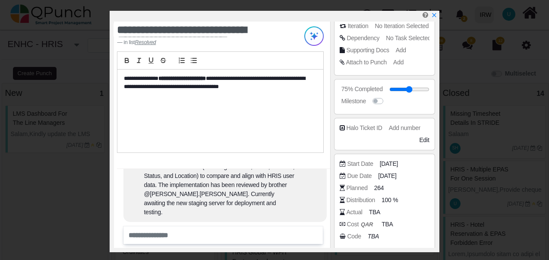
scroll to position [161, 0]
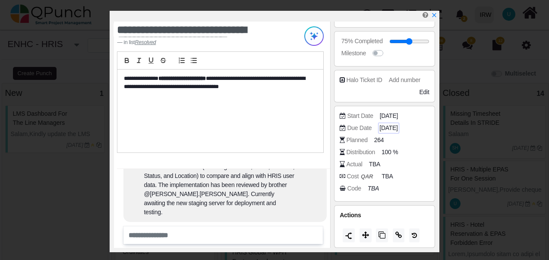
click at [396, 128] on span "[DATE]" at bounding box center [389, 127] width 18 height 9
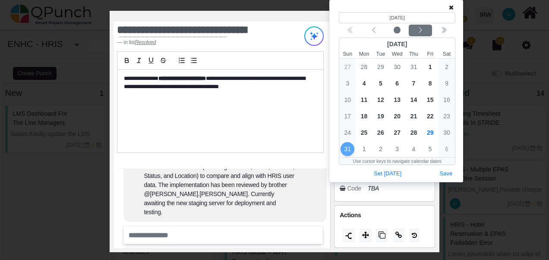
click at [421, 32] on icon "chevron left" at bounding box center [420, 30] width 7 height 7
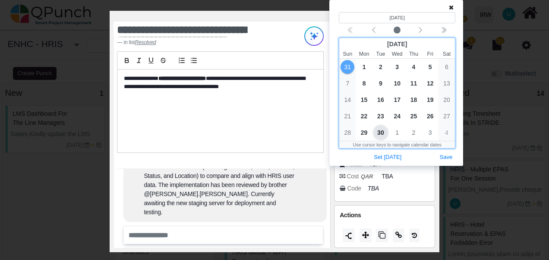
click at [381, 132] on span "30" at bounding box center [381, 133] width 14 height 14
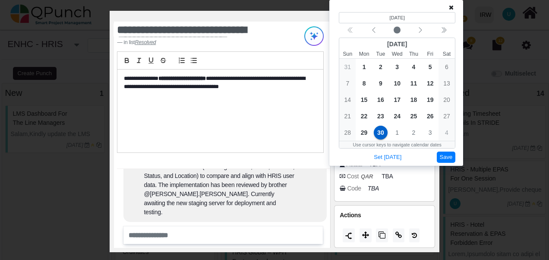
click at [451, 158] on button "Save" at bounding box center [446, 158] width 19 height 12
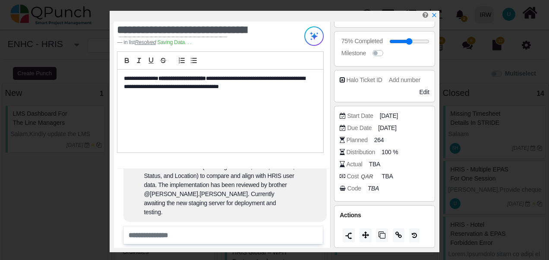
scroll to position [161, 0]
click at [435, 12] on link at bounding box center [434, 15] width 7 height 7
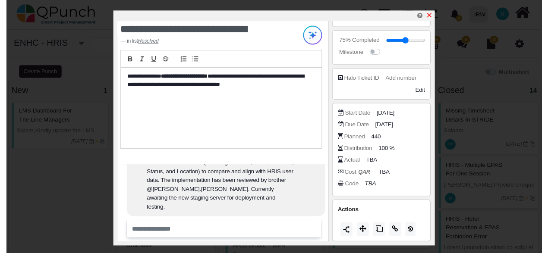
scroll to position [168, 0]
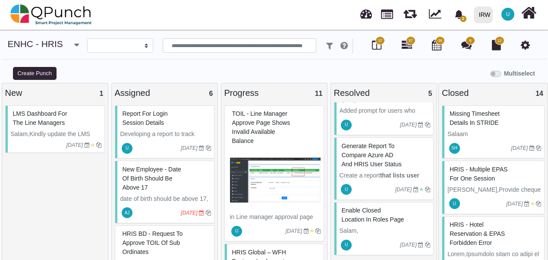
click at [367, 15] on link at bounding box center [367, 13] width 12 height 14
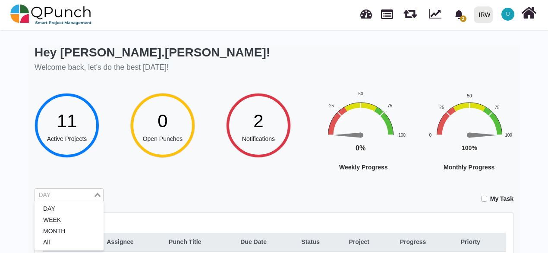
click at [97, 199] on div "Loading..." at bounding box center [98, 194] width 10 height 11
click at [65, 231] on li "MONTH" at bounding box center [69, 231] width 69 height 11
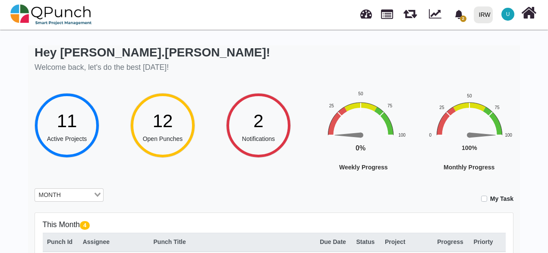
click at [542, 90] on rect "Interactive chart" at bounding box center [485, 143] width 134 height 107
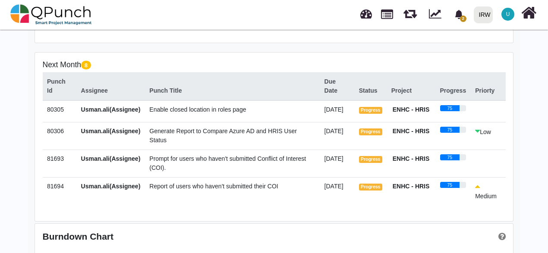
scroll to position [315, 0]
click at [507, 142] on div "Next Month 8 Punch Id Assignee Punch Title Due Date Status Project Progress Pri…" at bounding box center [274, 137] width 478 height 169
click at [506, 142] on div "Next Month 8 Punch Id Assignee Punch Title Due Date Status Project Progress Pri…" at bounding box center [274, 137] width 478 height 169
click at [496, 123] on td at bounding box center [488, 112] width 35 height 22
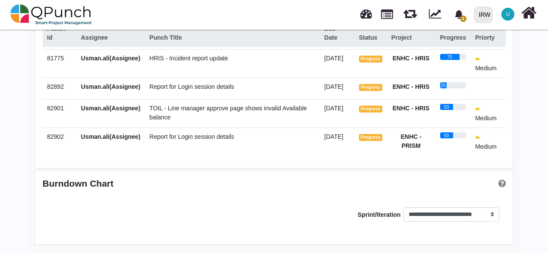
scroll to position [121, 0]
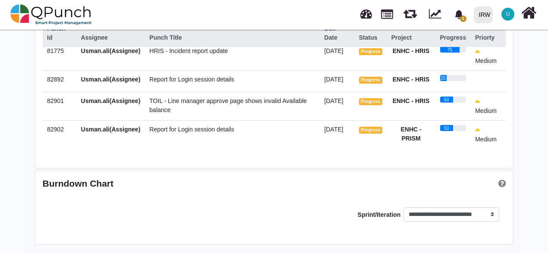
drag, startPoint x: 47, startPoint y: 74, endPoint x: 68, endPoint y: 74, distance: 21.6
click at [68, 74] on td "82892" at bounding box center [60, 81] width 34 height 22
copy span "82892"
click at [463, 19] on span "2" at bounding box center [463, 19] width 6 height 6
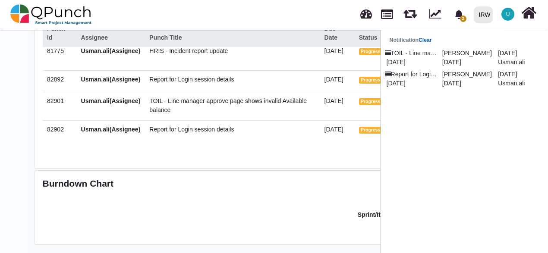
click at [428, 40] on link "Clear" at bounding box center [425, 40] width 13 height 6
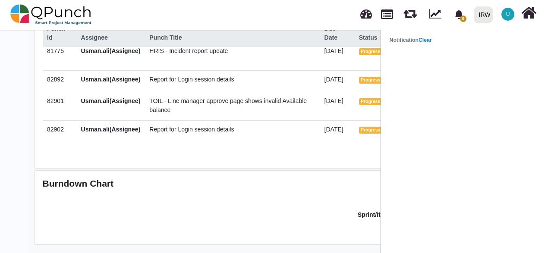
click at [290, 189] on div "**********" at bounding box center [274, 208] width 478 height 74
